Goal: Task Accomplishment & Management: Use online tool/utility

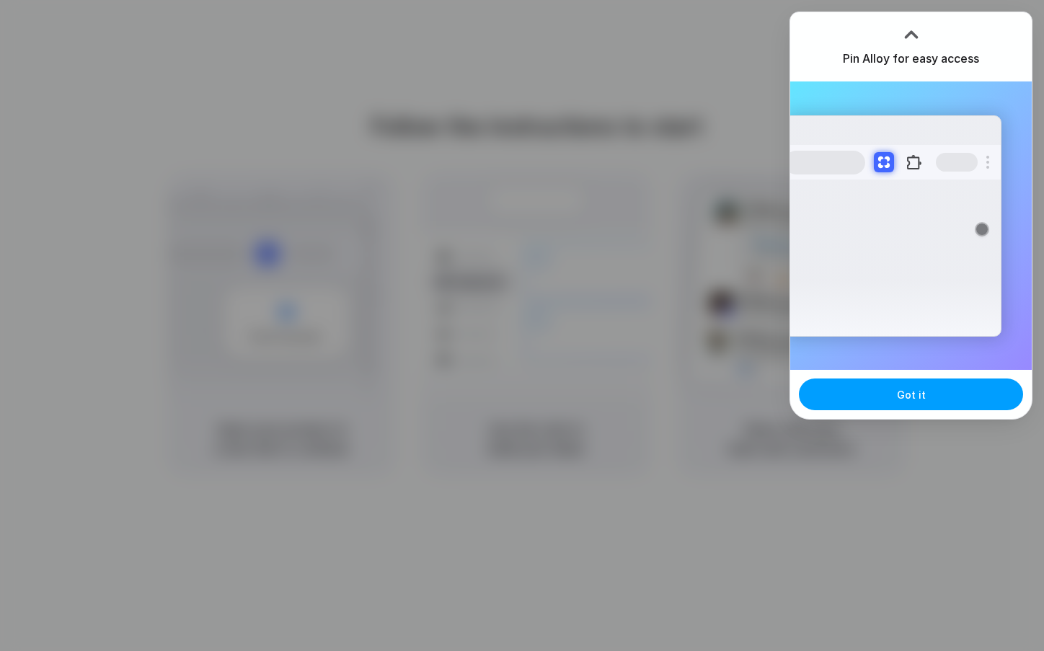
click at [964, 394] on button "Got it" at bounding box center [911, 394] width 224 height 32
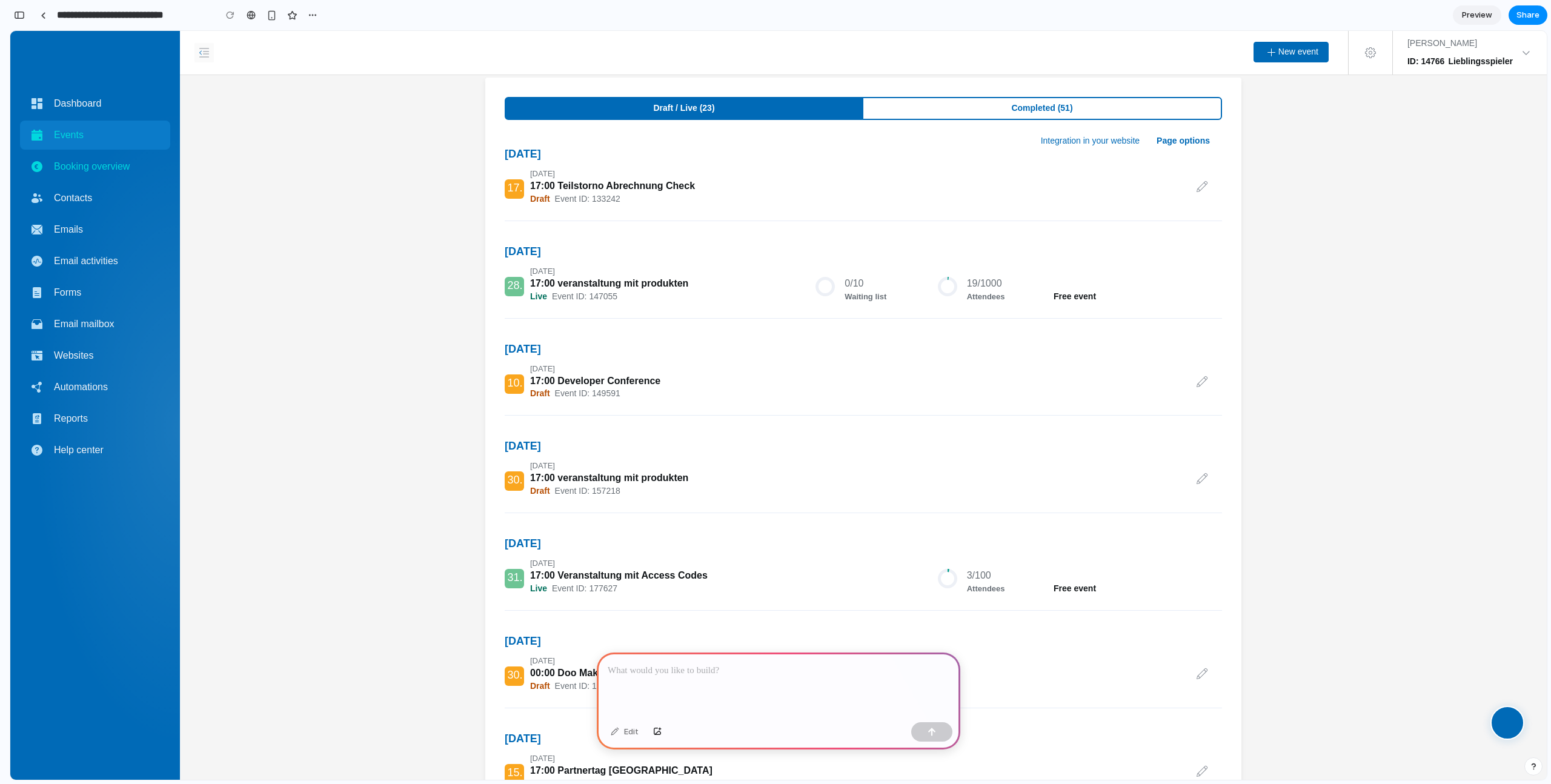
scroll to position [55, 0]
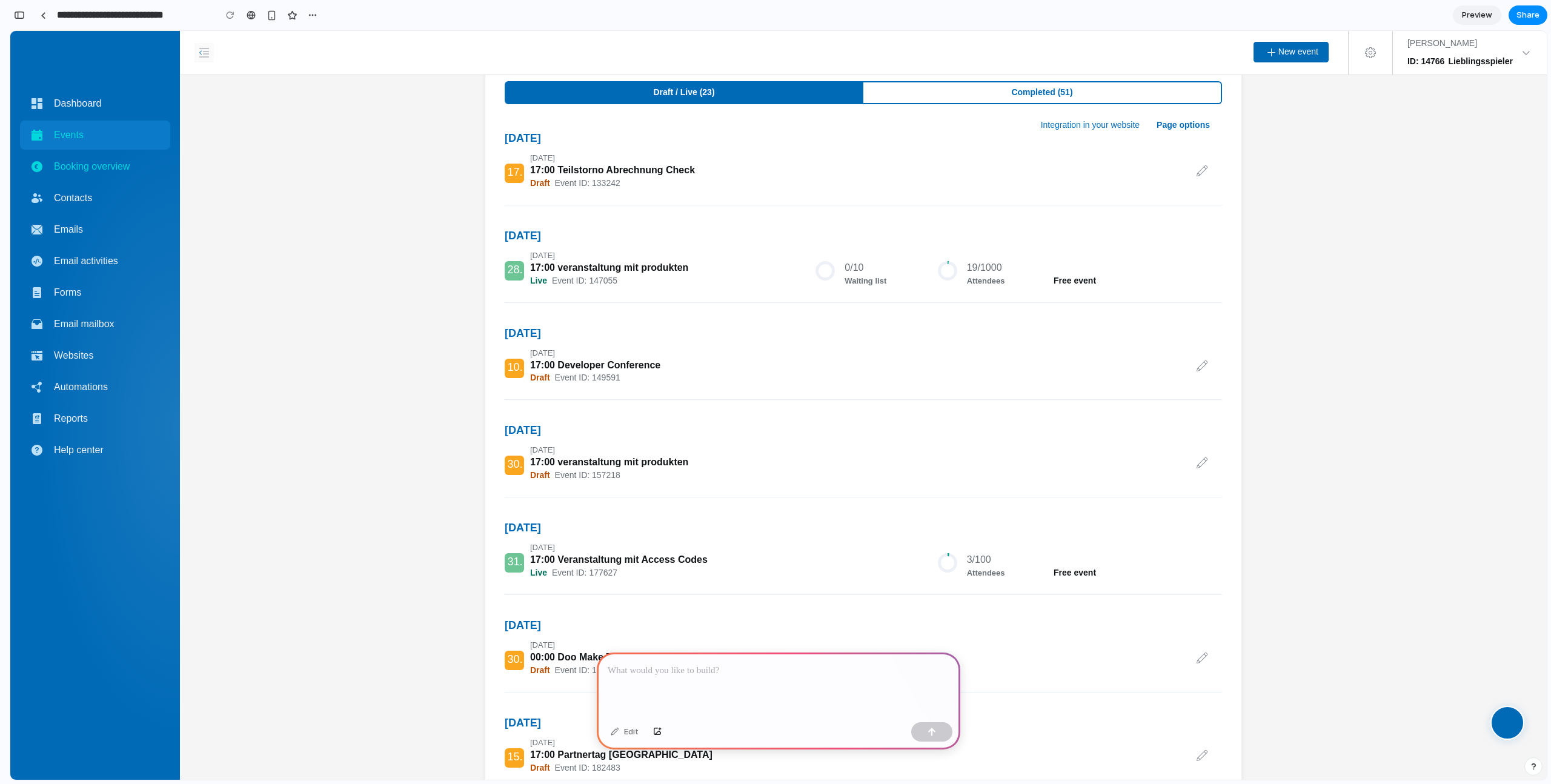
click at [91, 168] on span "Booking overview" at bounding box center [92, 166] width 76 height 14
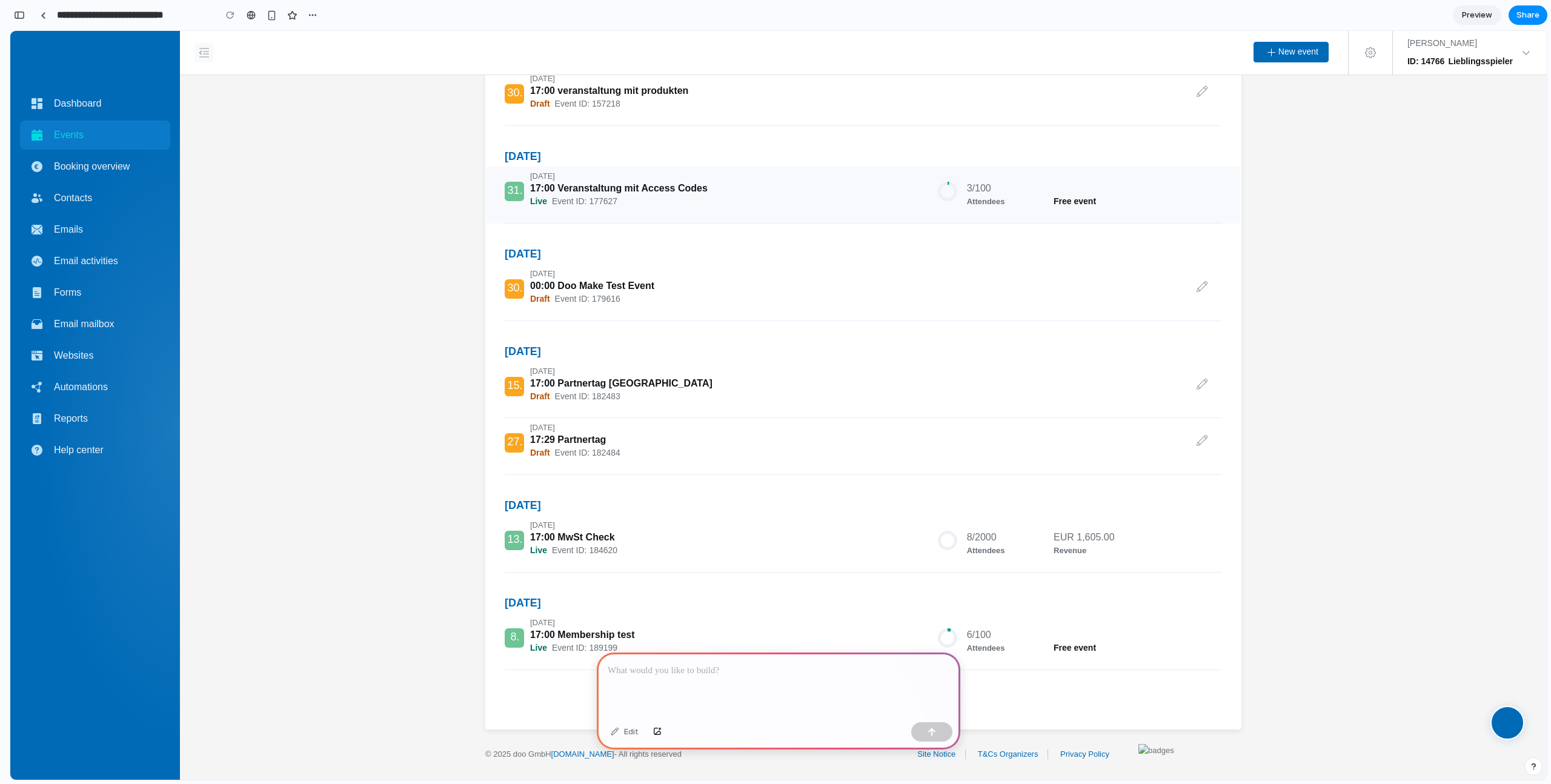
scroll to position [0, 0]
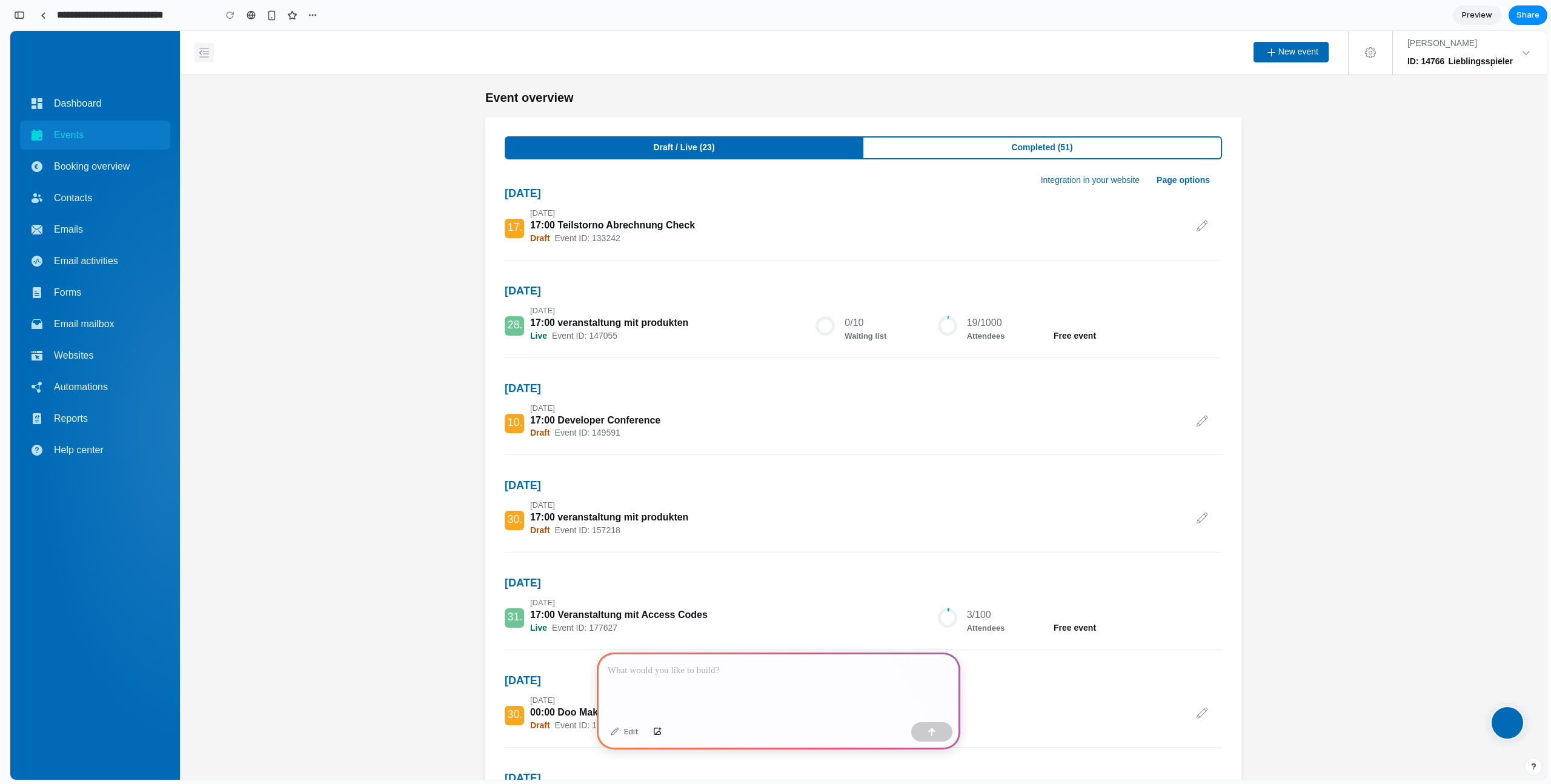
click at [201, 55] on icon "button" at bounding box center [204, 53] width 10 height 10
click at [641, 667] on p at bounding box center [778, 670] width 342 height 14
click at [770, 668] on p at bounding box center [778, 670] width 342 height 14
click at [764, 663] on p at bounding box center [778, 670] width 342 height 14
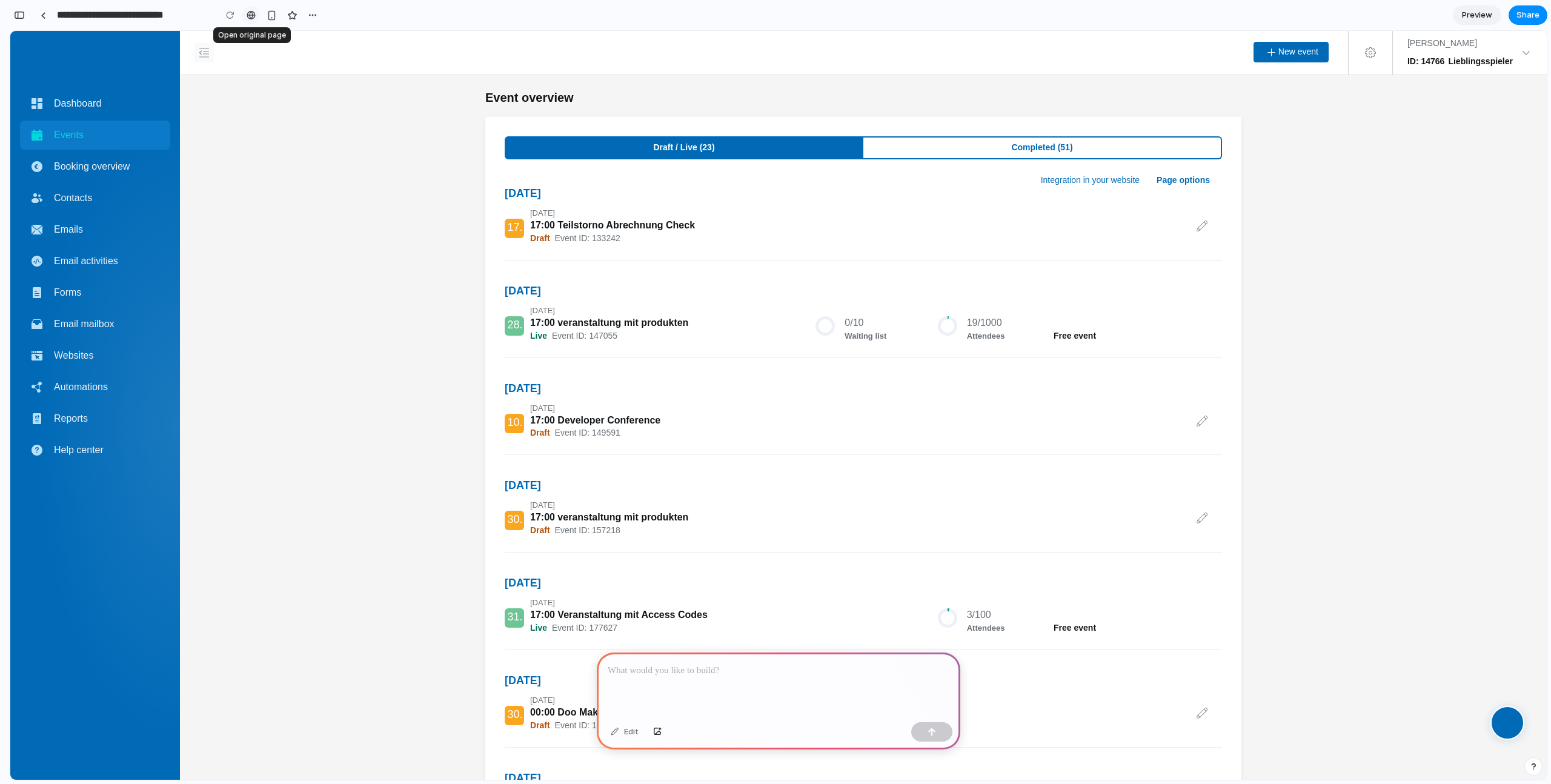
click at [256, 14] on link at bounding box center [251, 15] width 18 height 18
click at [611, 222] on strong "17:00 Teilstorno Abrechnung Check" at bounding box center [613, 225] width 165 height 10
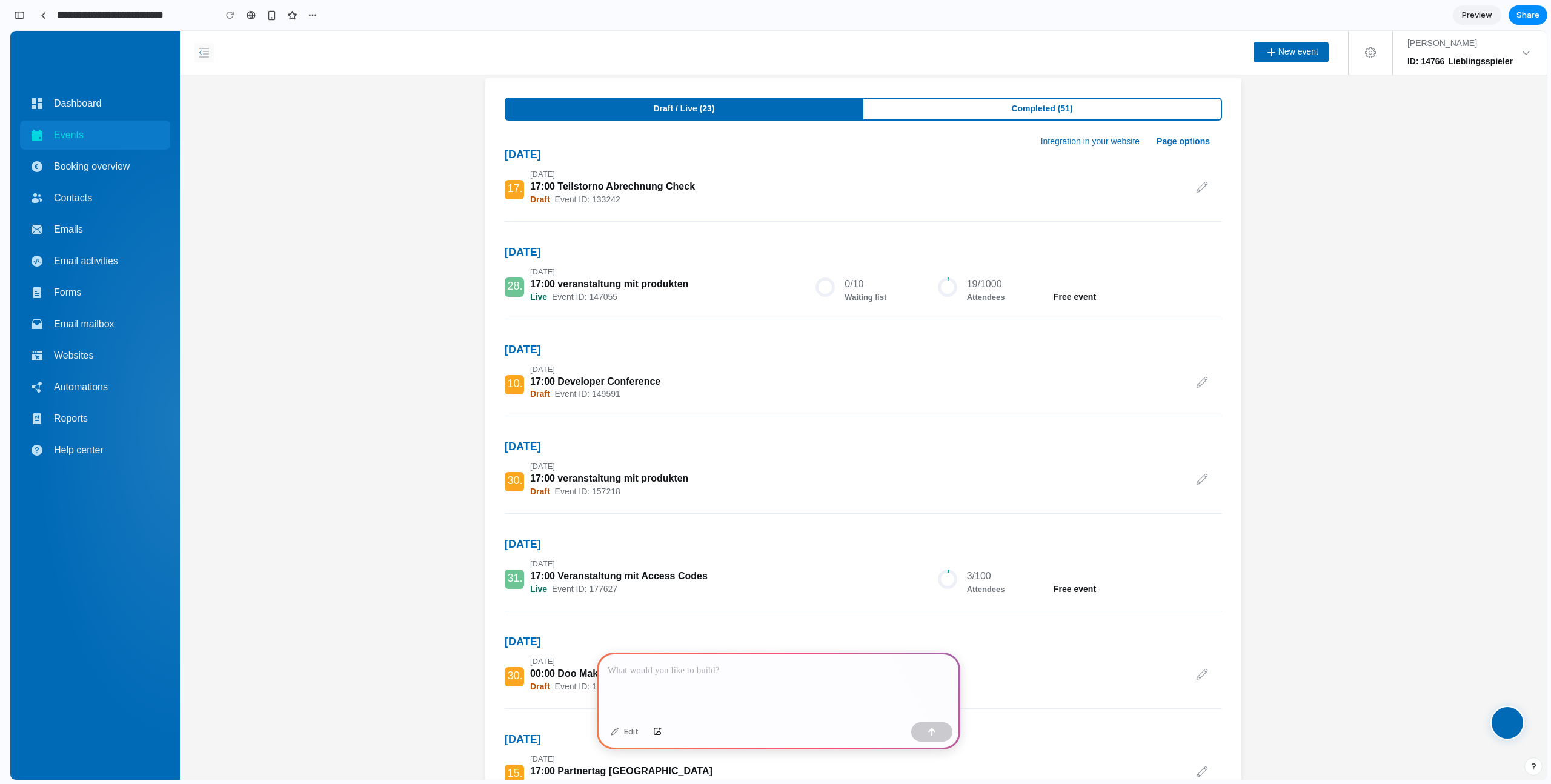
scroll to position [48, 0]
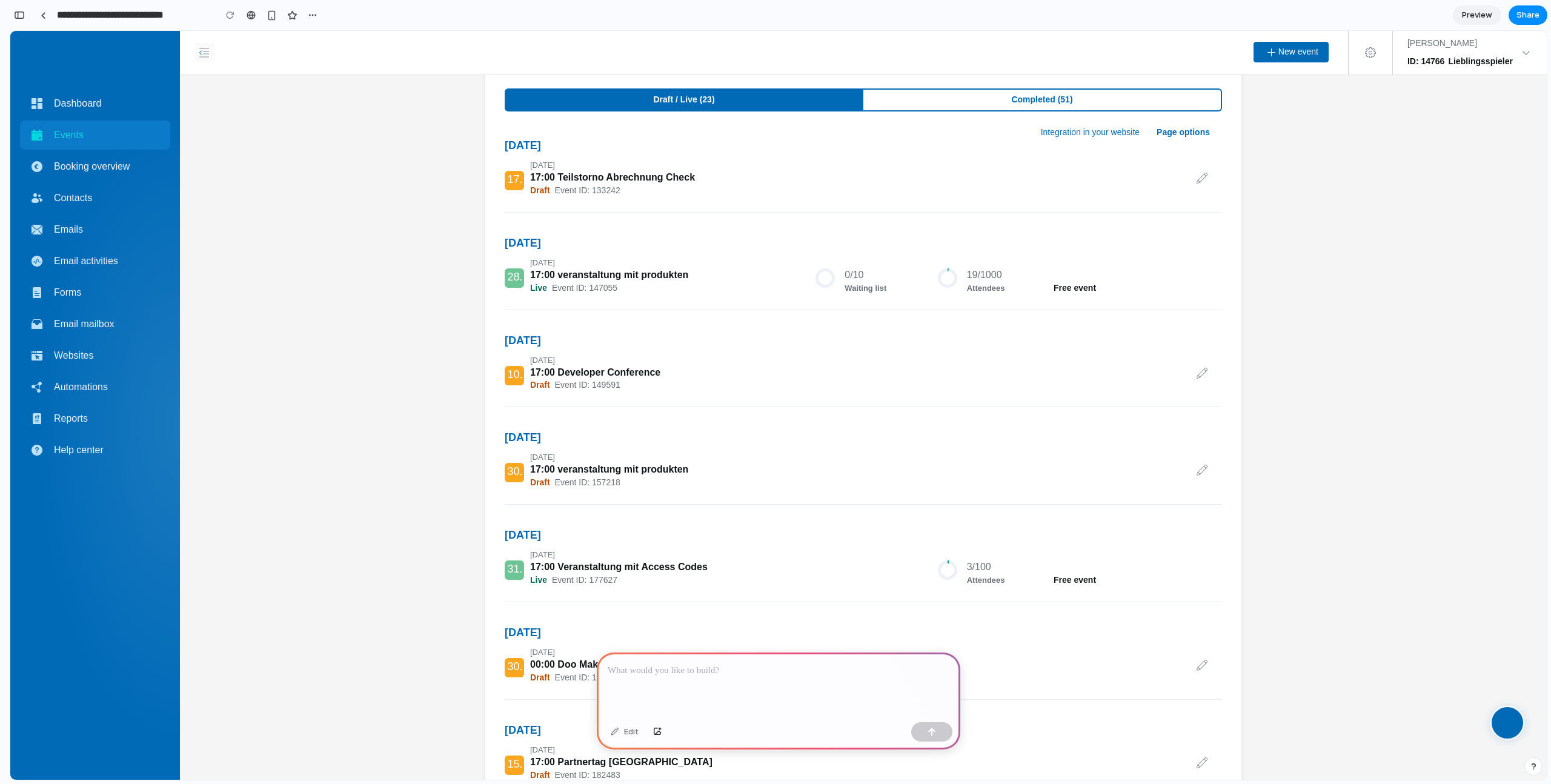
click at [772, 679] on div at bounding box center [778, 684] width 363 height 65
click at [768, 678] on div at bounding box center [778, 684] width 363 height 65
click at [750, 667] on p at bounding box center [778, 670] width 342 height 14
click at [748, 667] on p at bounding box center [778, 670] width 342 height 14
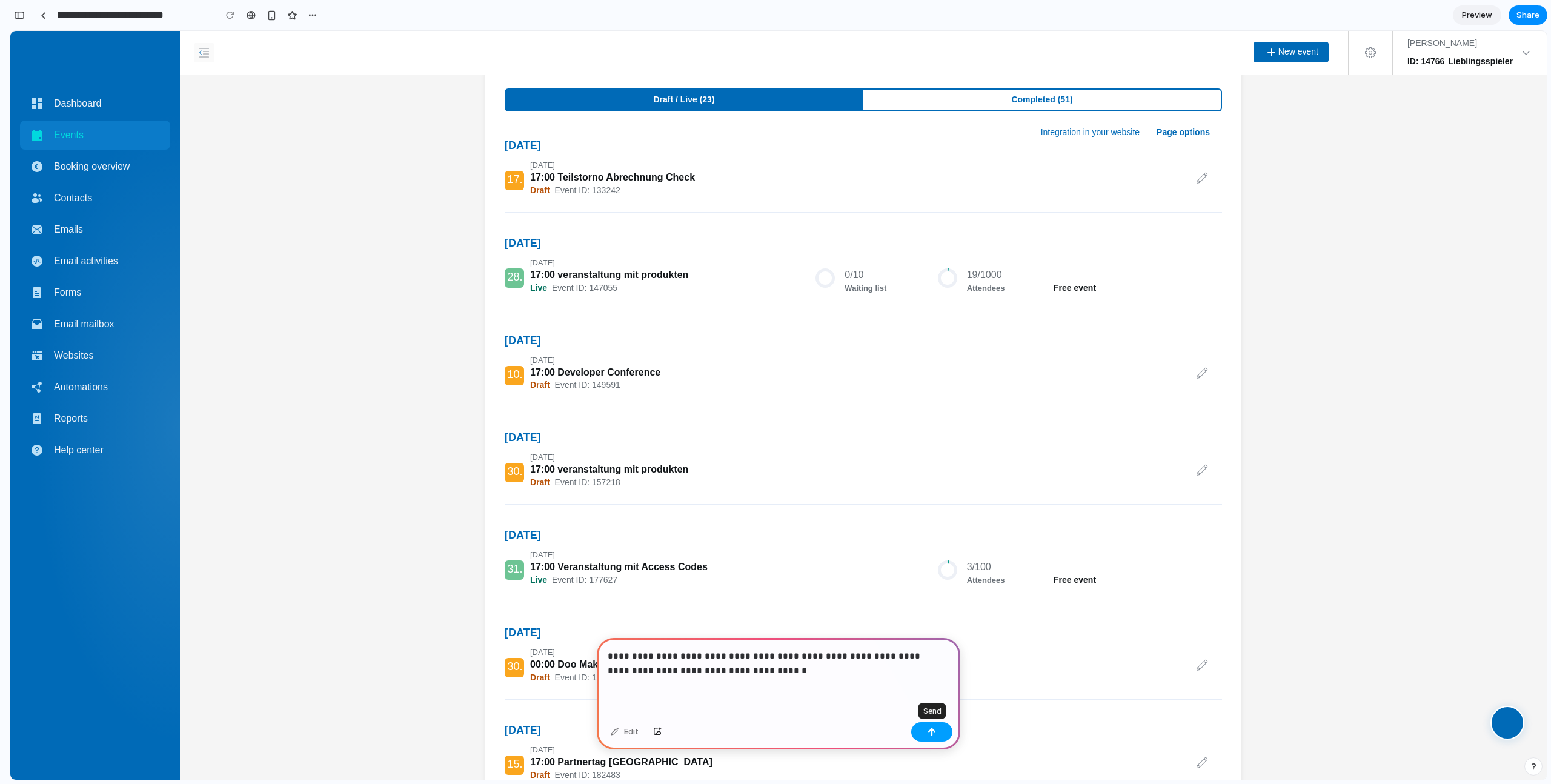
click at [939, 728] on button "button" at bounding box center [931, 731] width 41 height 19
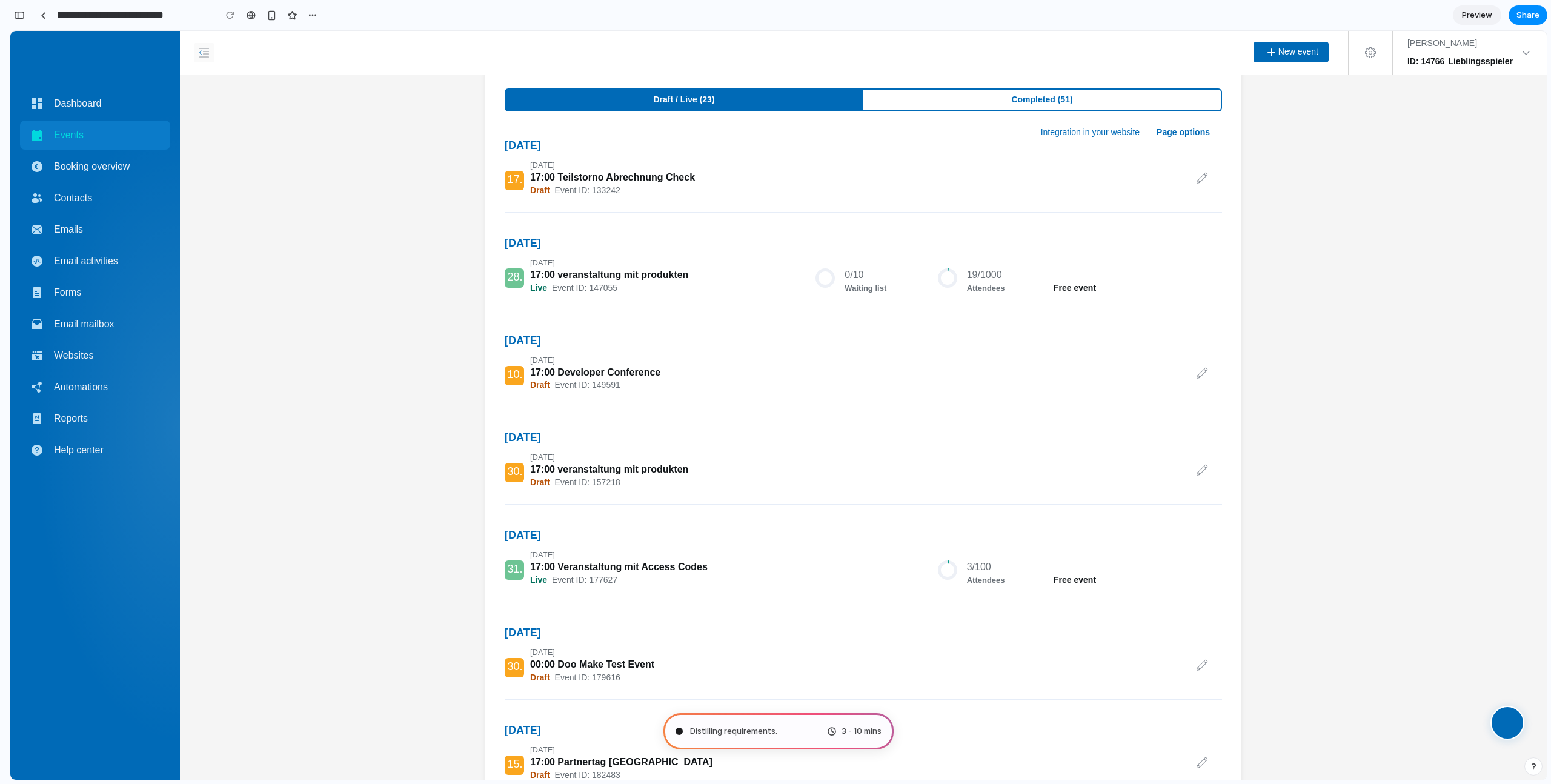
scroll to position [40, 0]
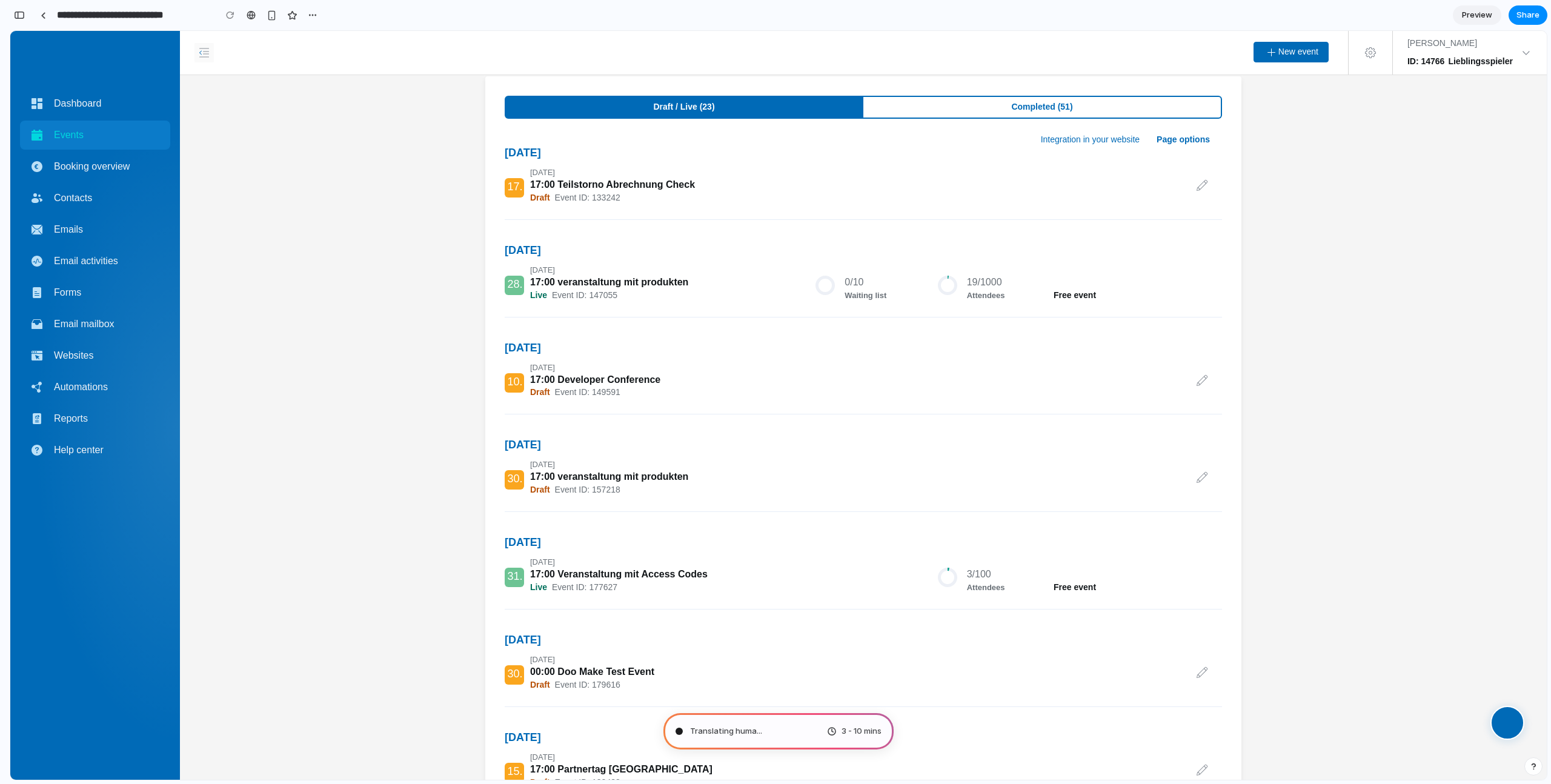
type input "**********"
